Goal: Task Accomplishment & Management: Use online tool/utility

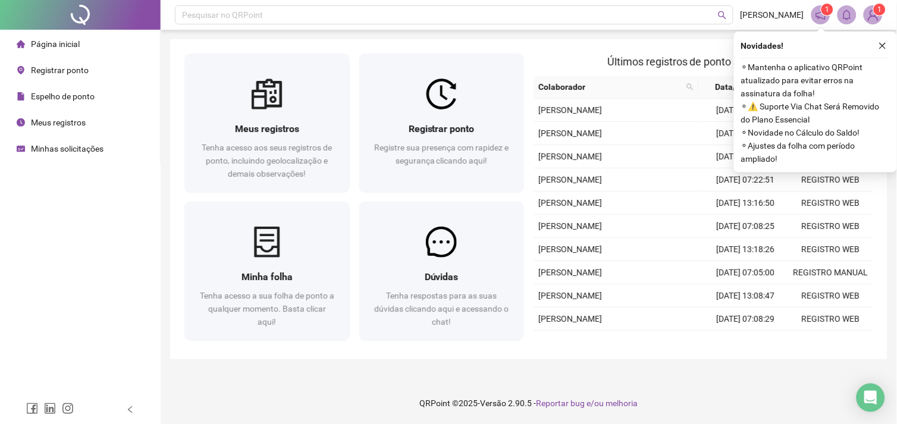
click at [75, 67] on span "Registrar ponto" at bounding box center [60, 70] width 58 height 10
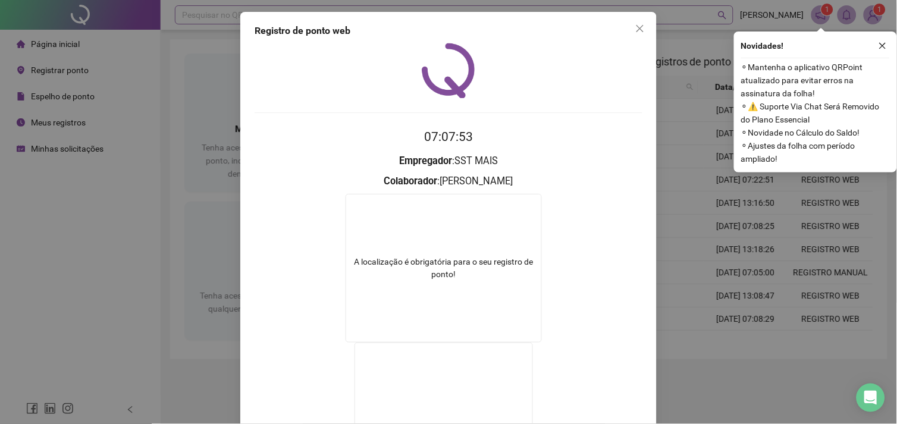
click at [630, 24] on span "Close" at bounding box center [639, 29] width 19 height 10
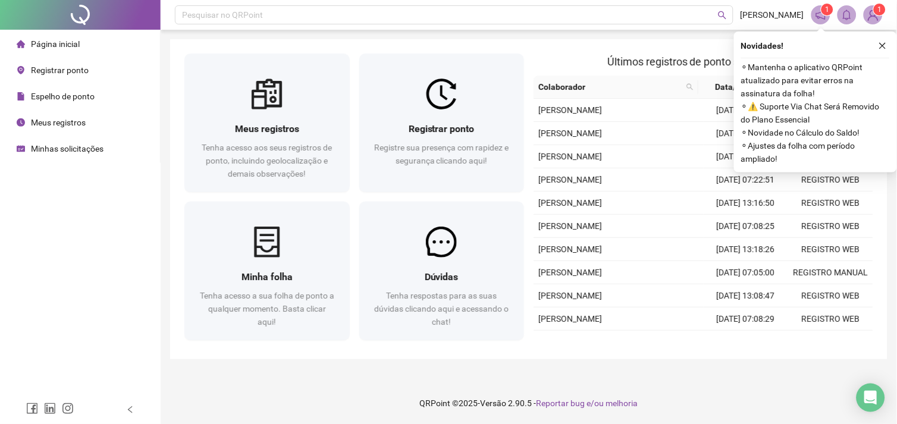
click at [54, 77] on div "Registrar ponto" at bounding box center [53, 70] width 72 height 24
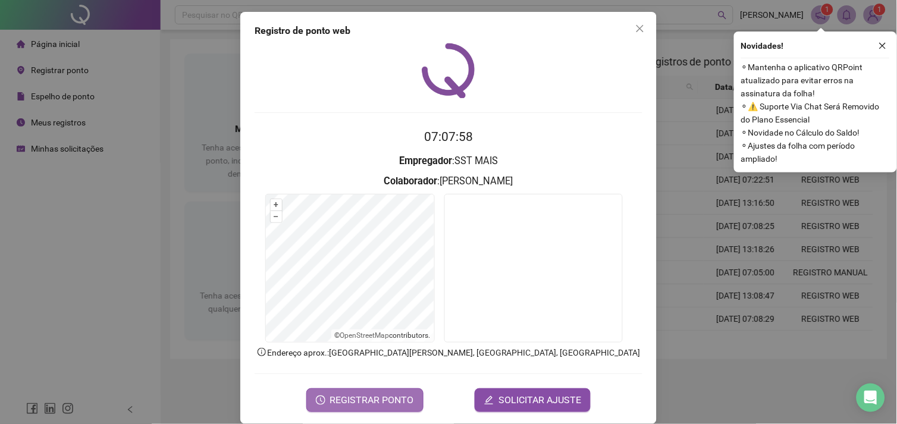
click at [359, 394] on span "REGISTRAR PONTO" at bounding box center [372, 400] width 84 height 14
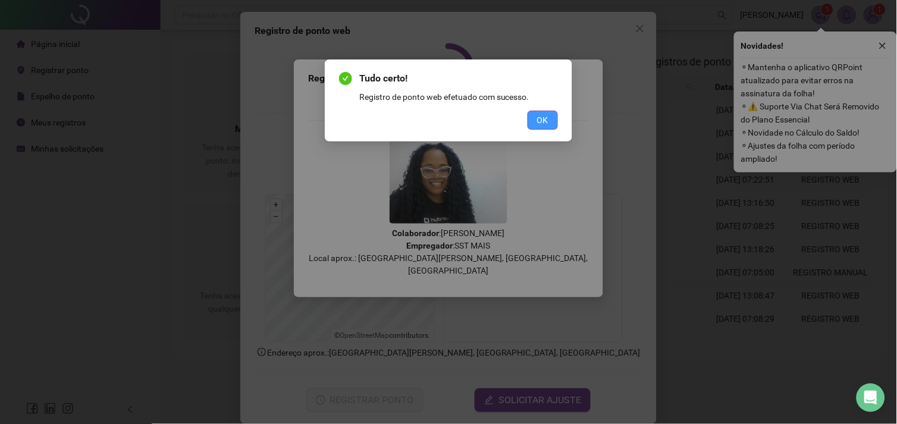
click at [539, 117] on span "OK" at bounding box center [542, 120] width 11 height 13
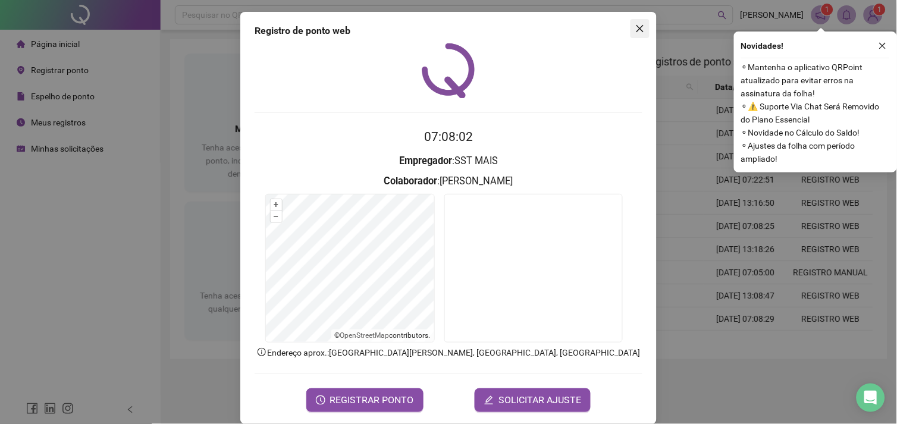
click at [630, 33] on span "Close" at bounding box center [639, 29] width 19 height 10
